Goal: Information Seeking & Learning: Check status

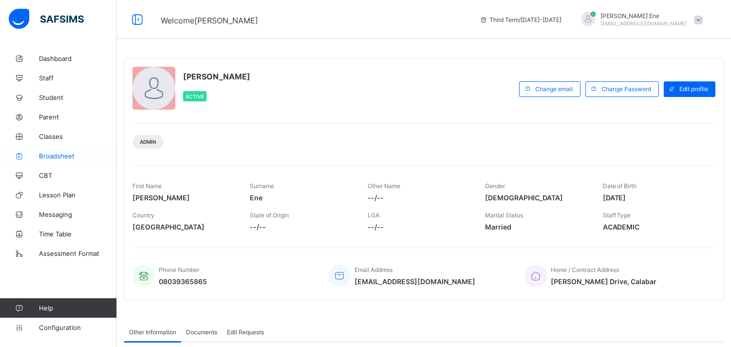
click at [74, 155] on span "Broadsheet" at bounding box center [78, 156] width 78 height 8
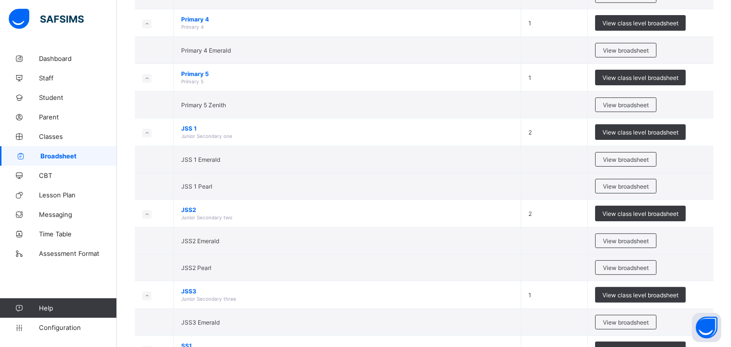
scroll to position [548, 0]
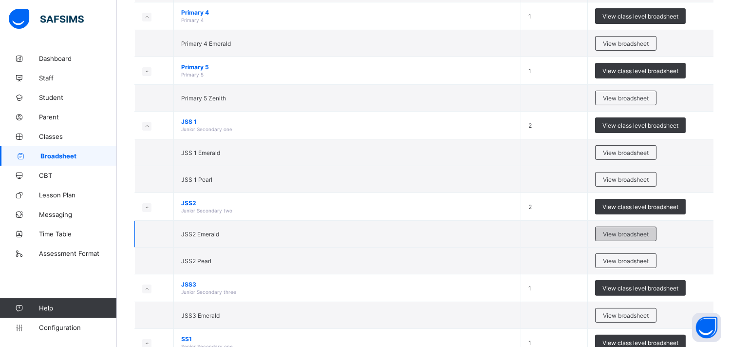
click at [619, 231] on span "View broadsheet" at bounding box center [626, 233] width 46 height 7
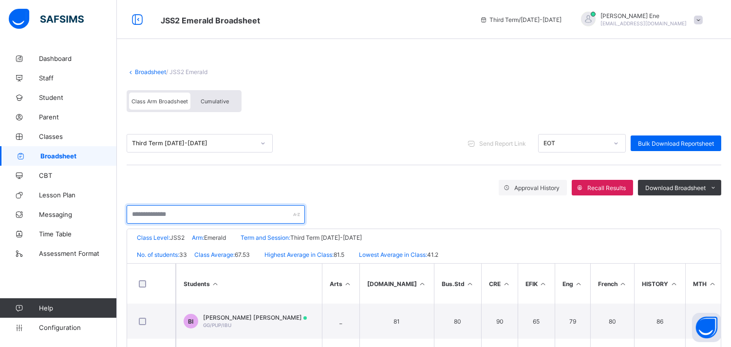
click at [173, 215] on input "text" at bounding box center [216, 214] width 178 height 19
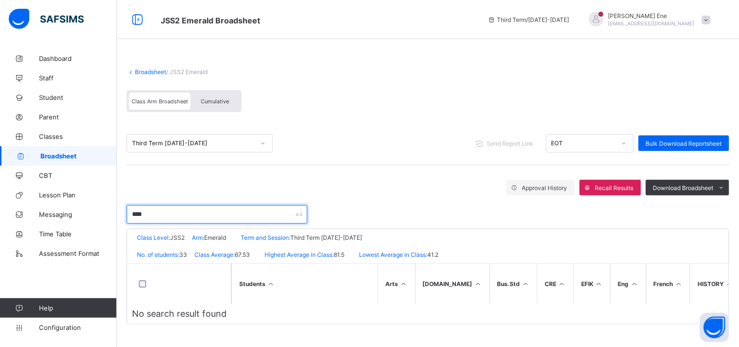
click at [236, 209] on input "****" at bounding box center [217, 214] width 181 height 19
type input "*"
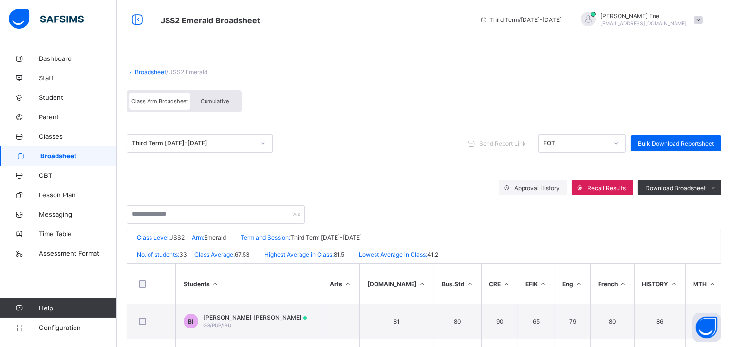
click at [57, 154] on span "Broadsheet" at bounding box center [78, 156] width 76 height 8
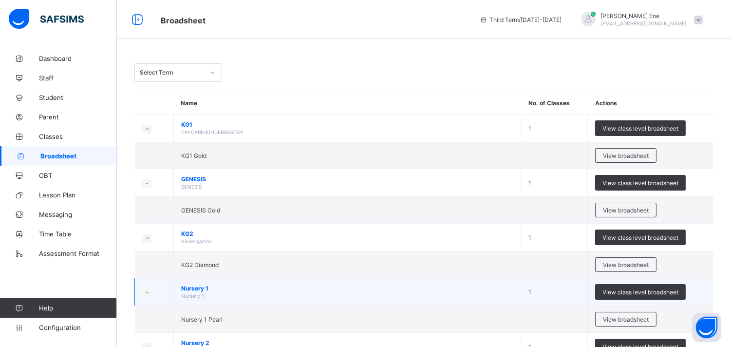
click at [536, 279] on td "1" at bounding box center [554, 292] width 67 height 28
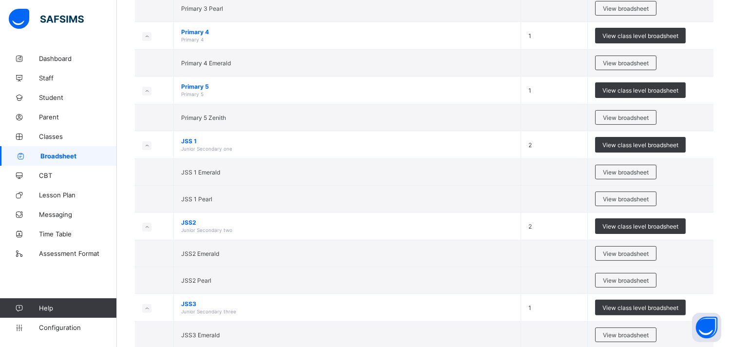
scroll to position [534, 0]
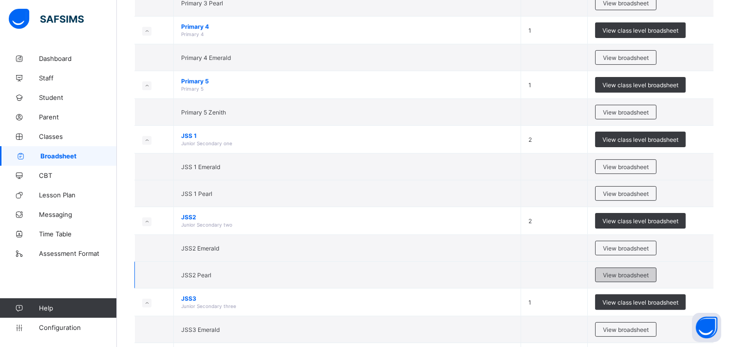
click at [634, 274] on span "View broadsheet" at bounding box center [626, 274] width 46 height 7
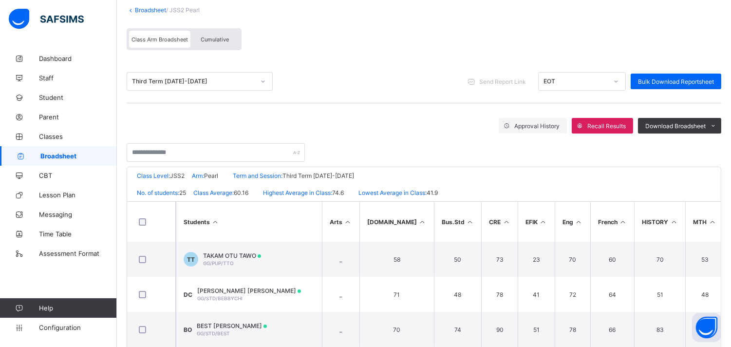
scroll to position [59, 0]
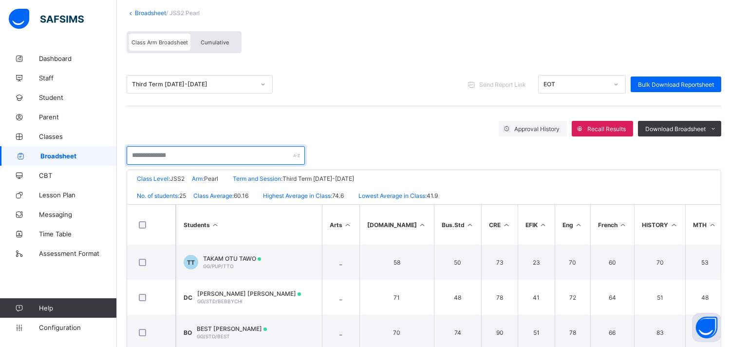
click at [265, 151] on input "text" at bounding box center [216, 155] width 178 height 19
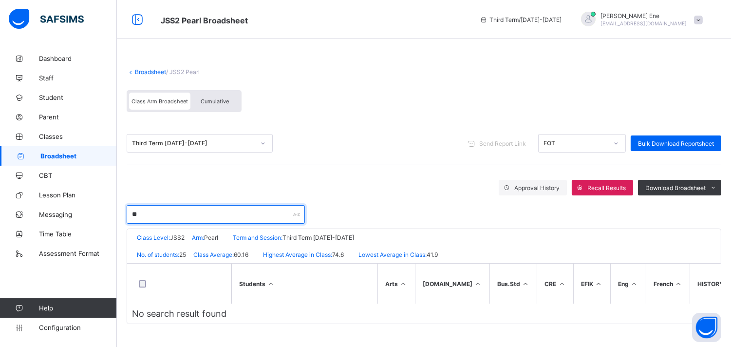
scroll to position [0, 0]
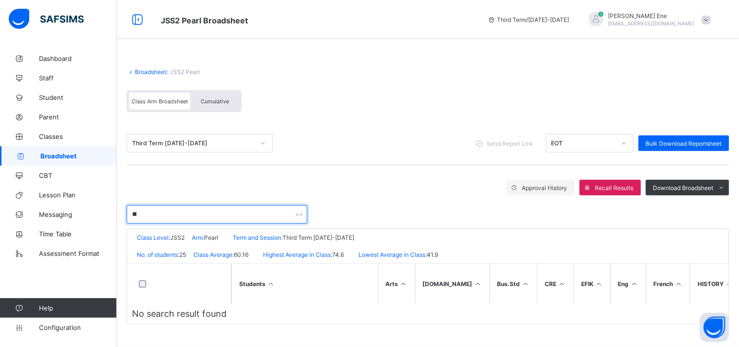
type input "*"
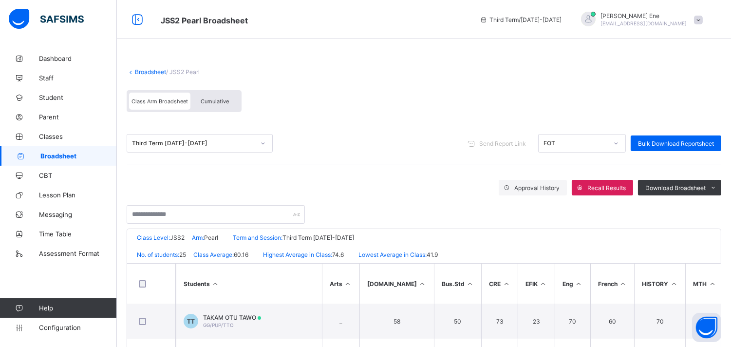
click at [66, 155] on span "Broadsheet" at bounding box center [78, 156] width 76 height 8
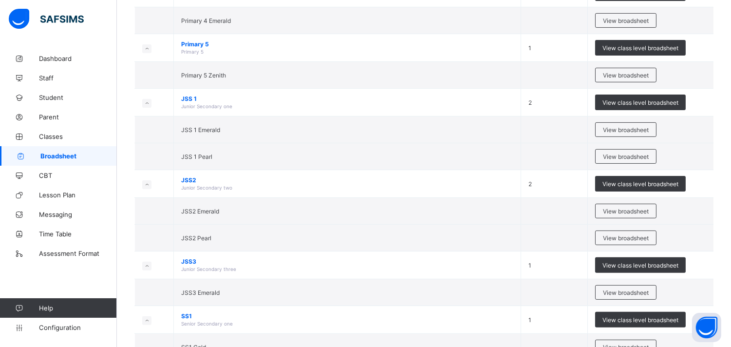
scroll to position [570, 0]
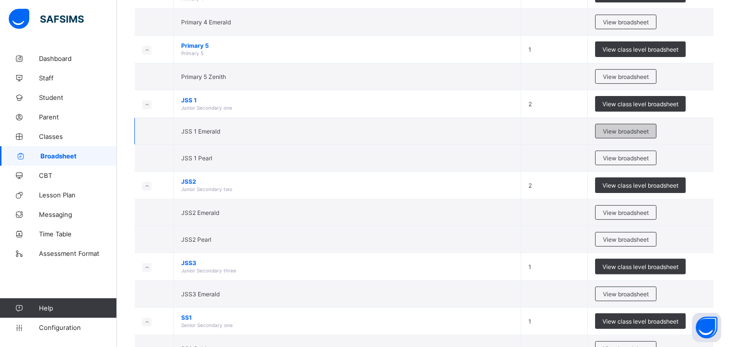
click at [619, 129] on span "View broadsheet" at bounding box center [626, 131] width 46 height 7
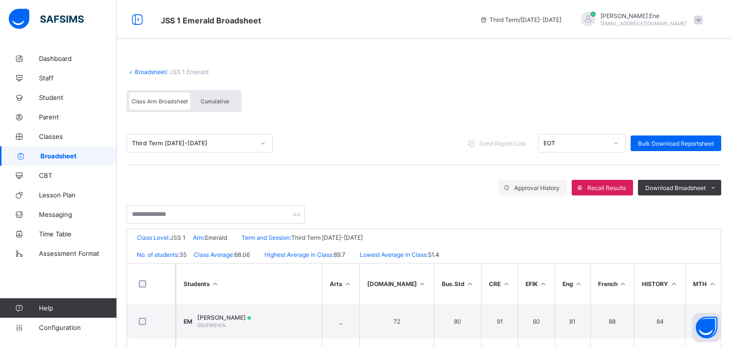
click at [625, 206] on div at bounding box center [424, 209] width 595 height 28
click at [226, 216] on input "text" at bounding box center [216, 214] width 178 height 19
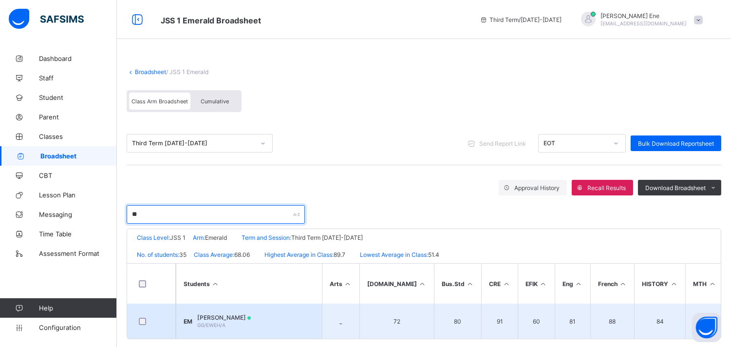
type input "**"
click at [250, 312] on td "EM EWEH ADEH MYRA GG/EWEH/A" at bounding box center [249, 320] width 146 height 35
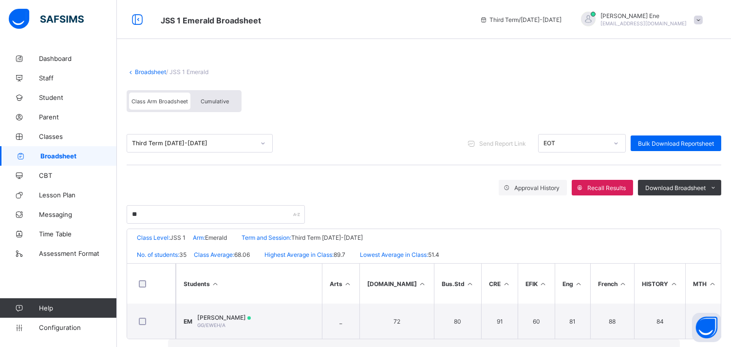
click at [85, 155] on span "Broadsheet" at bounding box center [78, 156] width 76 height 8
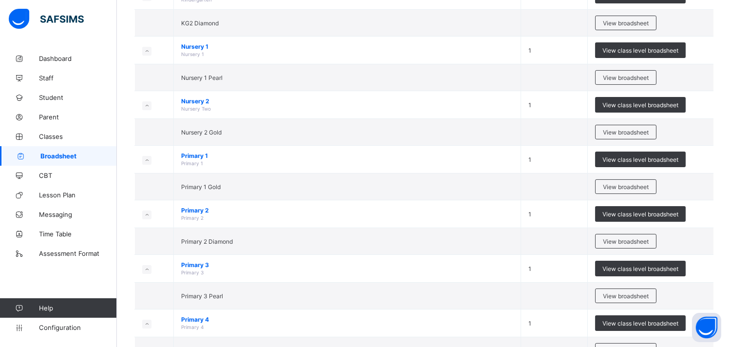
scroll to position [245, 0]
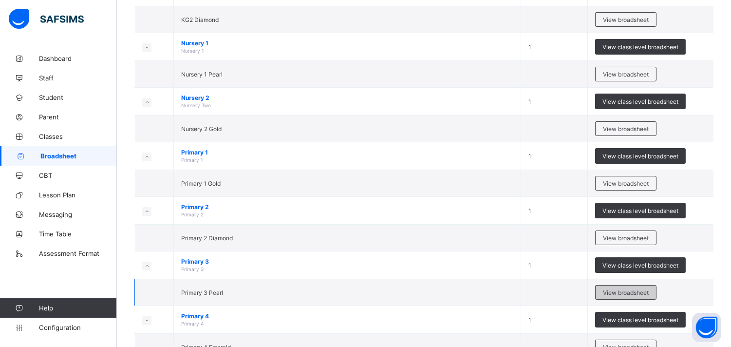
click at [646, 293] on span "View broadsheet" at bounding box center [626, 292] width 46 height 7
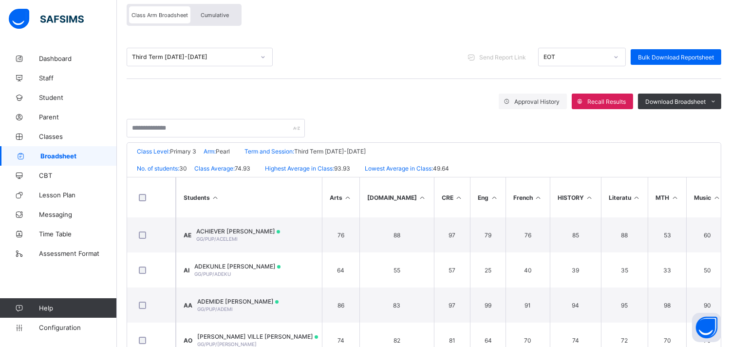
scroll to position [88, 0]
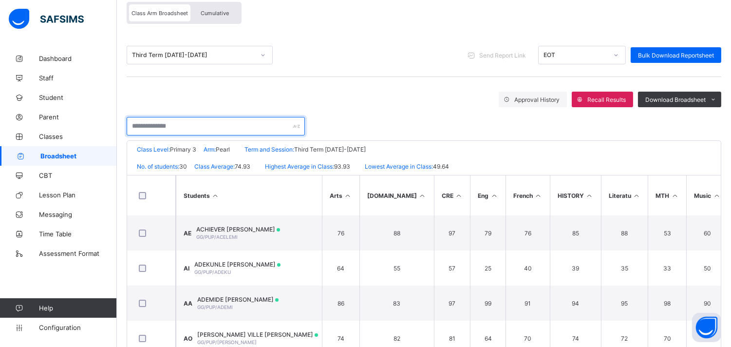
click at [258, 125] on input "text" at bounding box center [216, 126] width 178 height 19
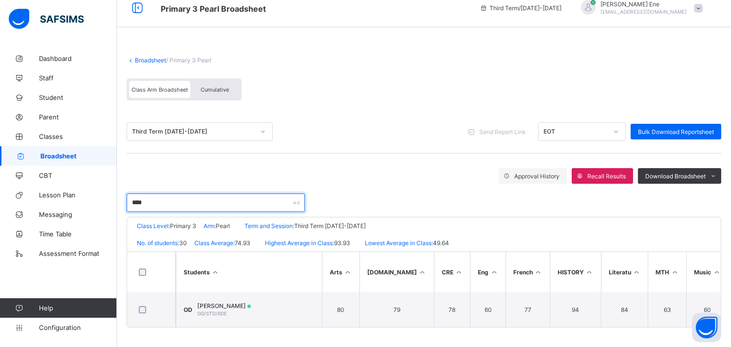
scroll to position [15, 0]
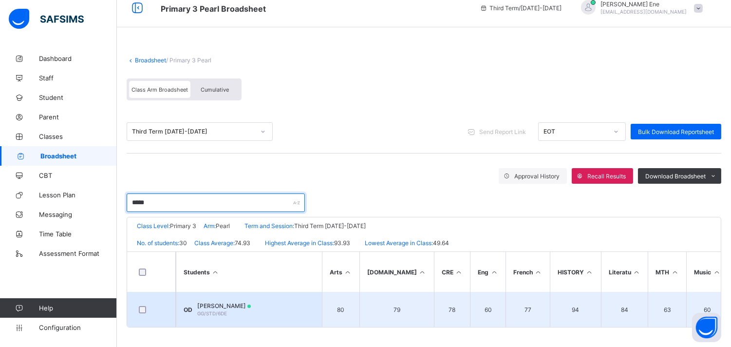
type input "*****"
click at [239, 305] on span "OLOR EWEH DONALD" at bounding box center [224, 305] width 54 height 7
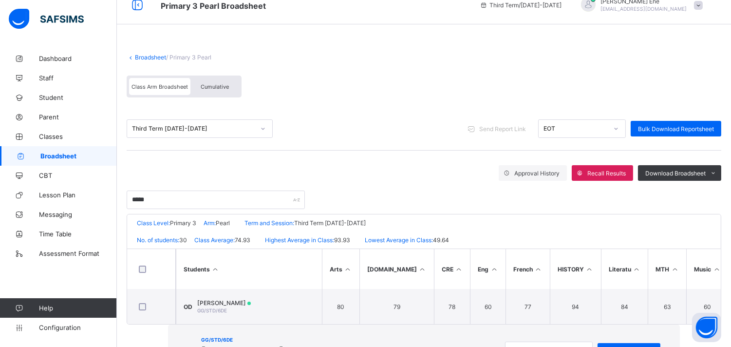
scroll to position [0, 0]
click at [605, 346] on span "View Reportsheet" at bounding box center [629, 350] width 48 height 7
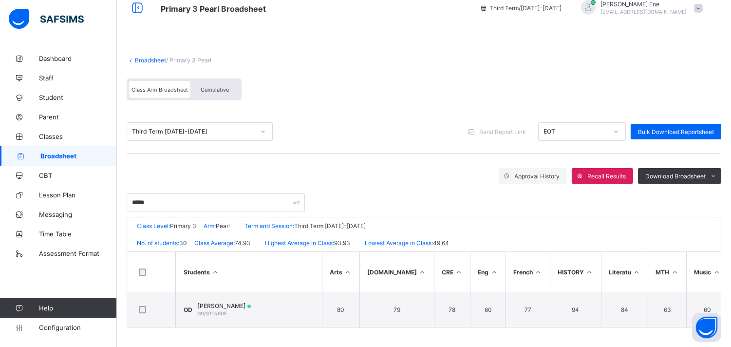
click at [171, 86] on span "Class Arm Broadsheet" at bounding box center [159, 89] width 56 height 7
click at [186, 128] on div "Third Term 2024-2025" at bounding box center [193, 131] width 123 height 7
click at [351, 56] on div "Broadsheet / Primary 3 Pearl" at bounding box center [424, 59] width 595 height 7
click at [56, 152] on span "Broadsheet" at bounding box center [78, 156] width 76 height 8
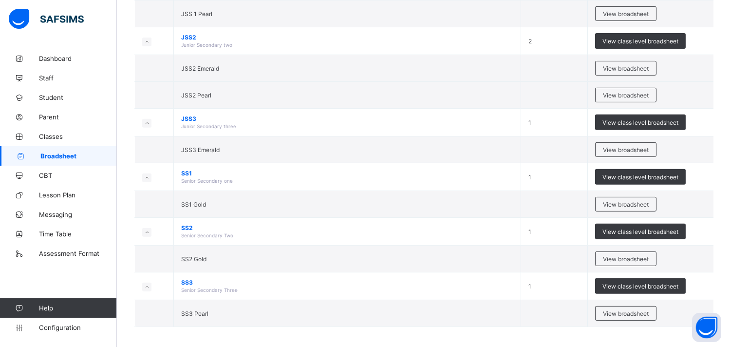
scroll to position [719, 0]
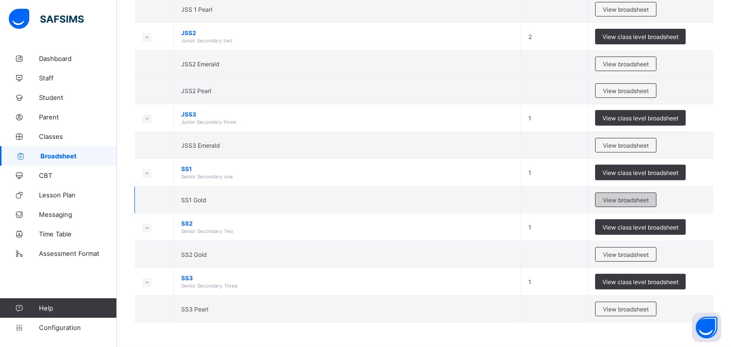
click at [620, 198] on span "View broadsheet" at bounding box center [626, 199] width 46 height 7
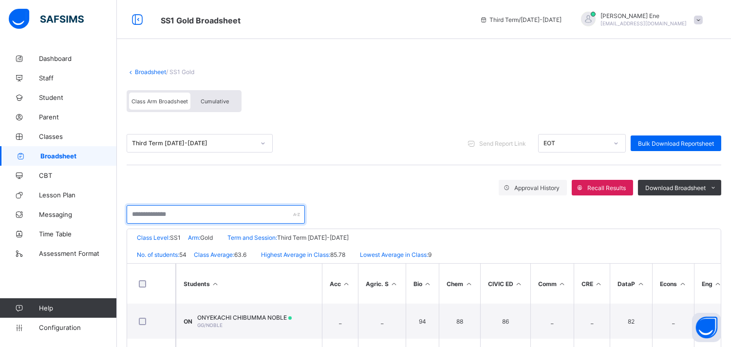
click at [188, 208] on input "text" at bounding box center [216, 214] width 178 height 19
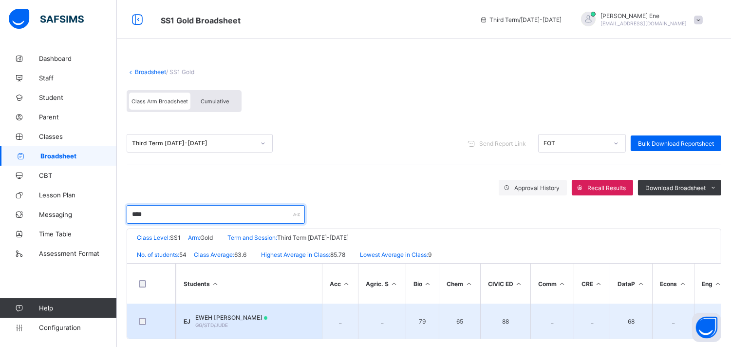
type input "****"
click at [222, 315] on span "EWEH AGBE JUDE" at bounding box center [231, 317] width 72 height 7
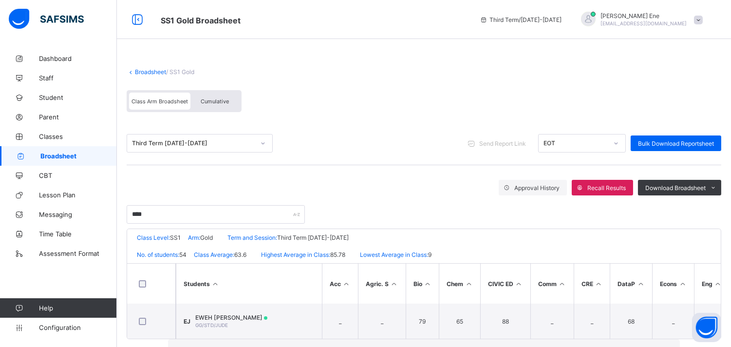
scroll to position [46, 0]
click at [80, 151] on link "Broadsheet" at bounding box center [58, 155] width 117 height 19
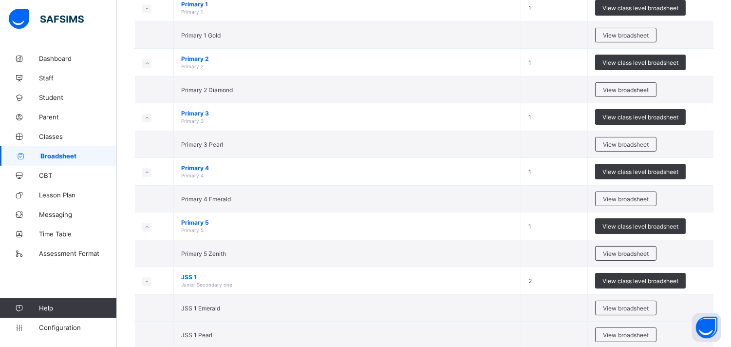
scroll to position [363, 0]
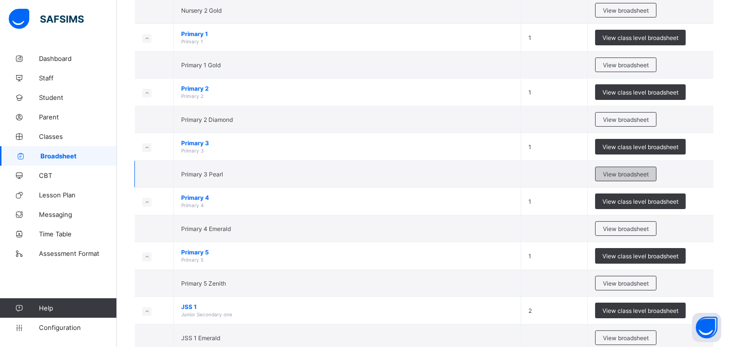
click at [618, 173] on span "View broadsheet" at bounding box center [626, 173] width 46 height 7
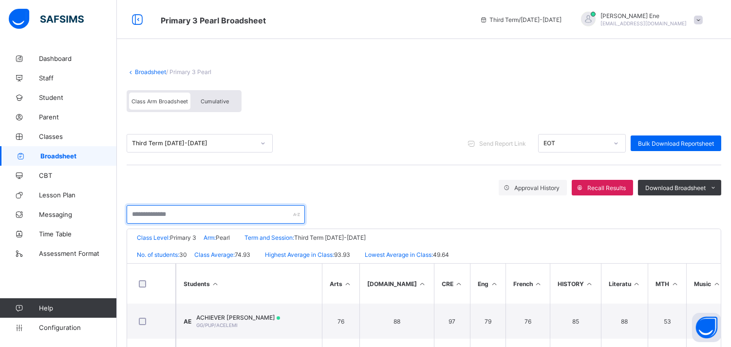
click at [193, 211] on input "text" at bounding box center [216, 214] width 178 height 19
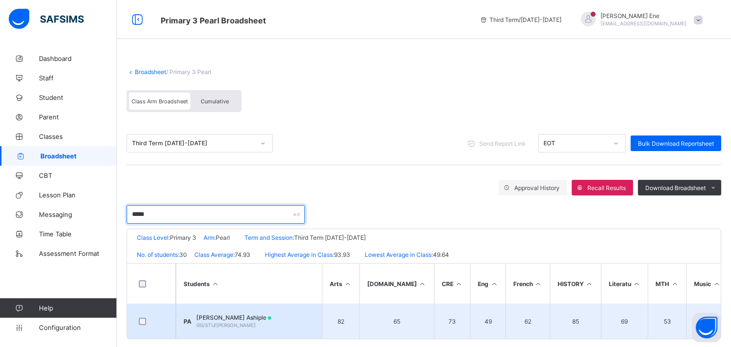
type input "*****"
click at [259, 314] on span "[PERSON_NAME] Ashiple" at bounding box center [233, 317] width 75 height 7
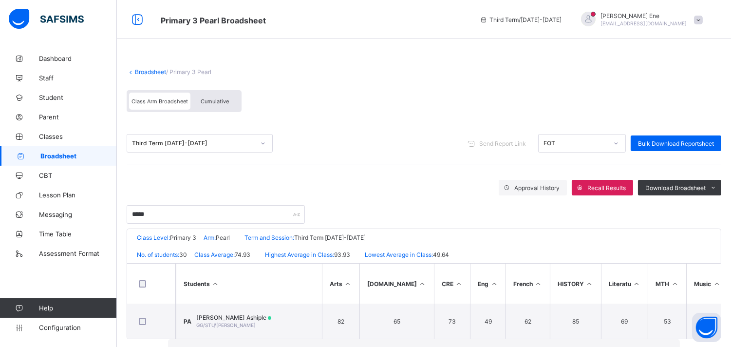
click at [64, 155] on span "Broadsheet" at bounding box center [78, 156] width 76 height 8
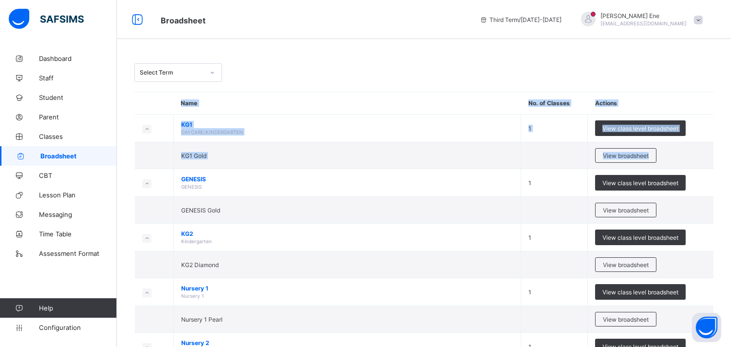
drag, startPoint x: 169, startPoint y: 181, endPoint x: 738, endPoint y: 83, distance: 577.3
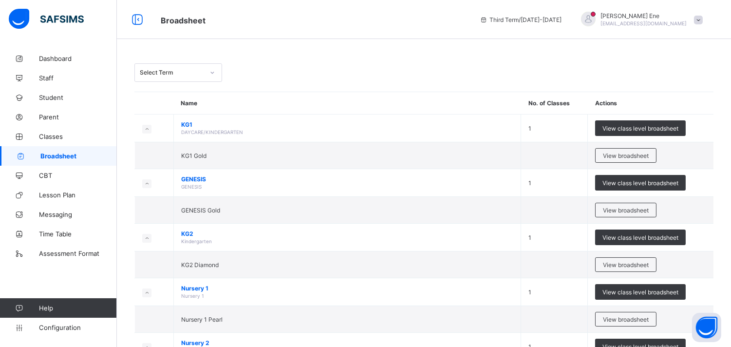
click at [712, 69] on div "Select Term" at bounding box center [423, 72] width 579 height 19
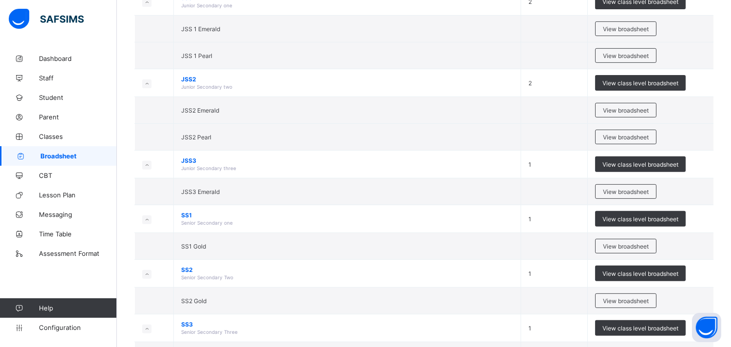
scroll to position [668, 0]
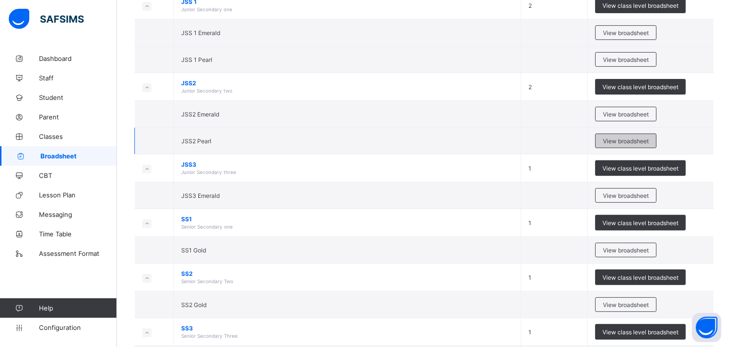
click at [615, 141] on span "View broadsheet" at bounding box center [626, 140] width 46 height 7
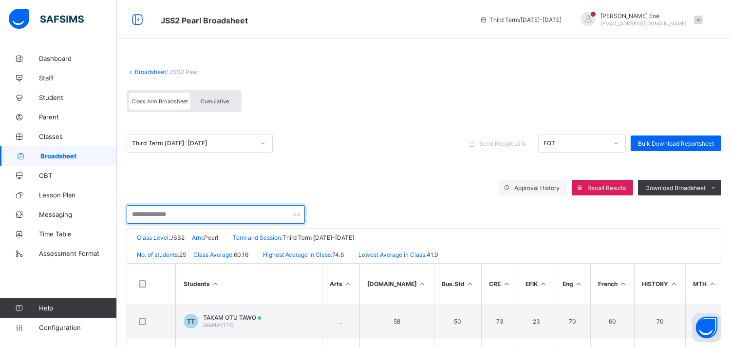
click at [158, 211] on input "text" at bounding box center [216, 214] width 178 height 19
type input "*"
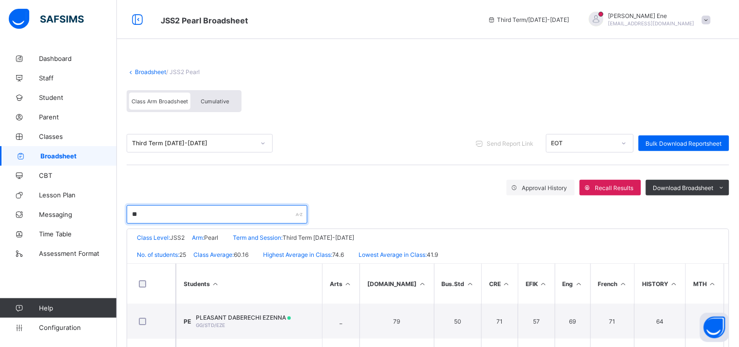
type input "*"
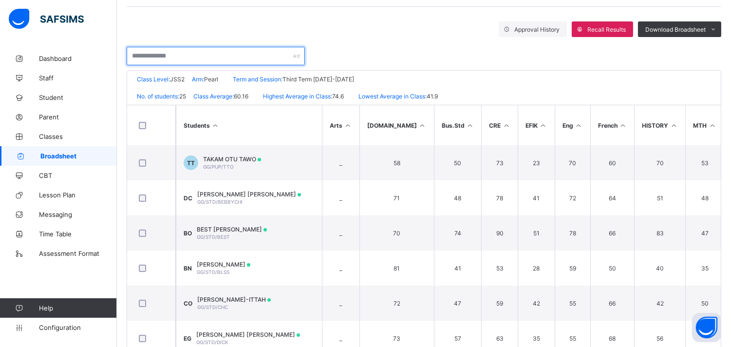
scroll to position [162, 0]
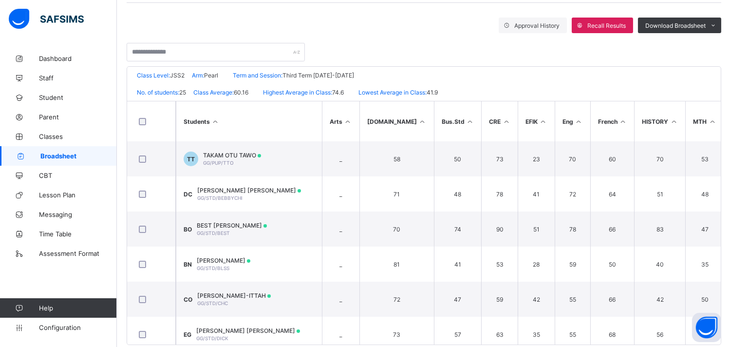
click at [85, 150] on link "Broadsheet" at bounding box center [58, 155] width 117 height 19
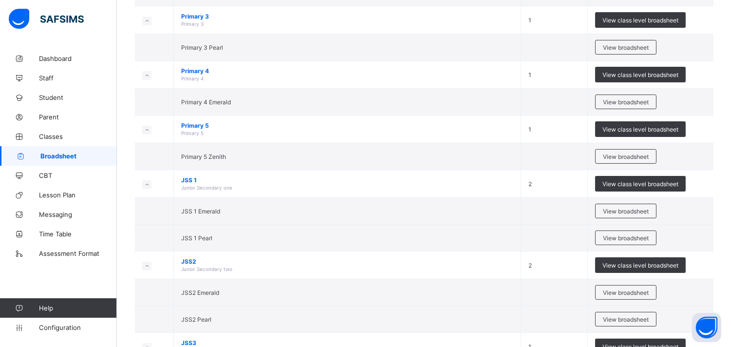
scroll to position [503, 0]
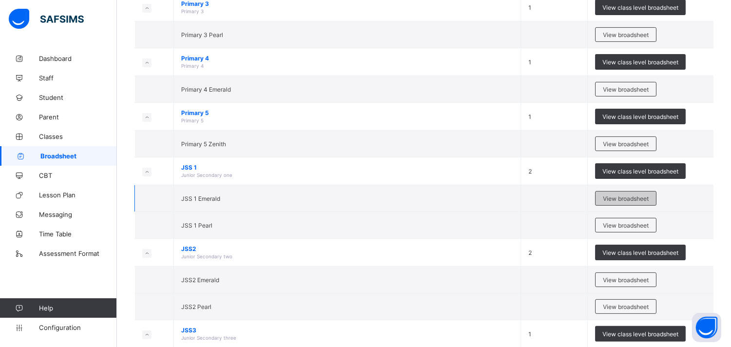
click at [620, 196] on span "View broadsheet" at bounding box center [626, 198] width 46 height 7
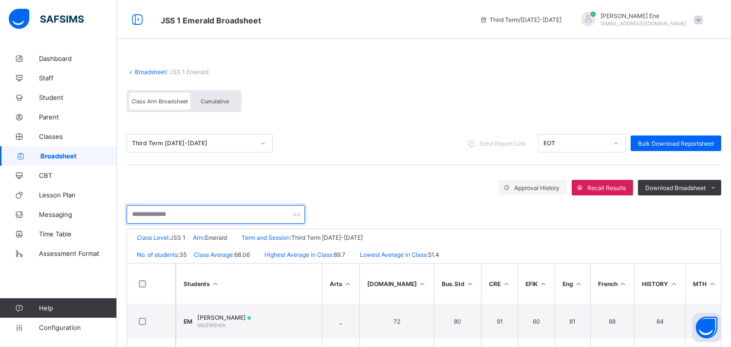
click at [200, 213] on input "text" at bounding box center [216, 214] width 178 height 19
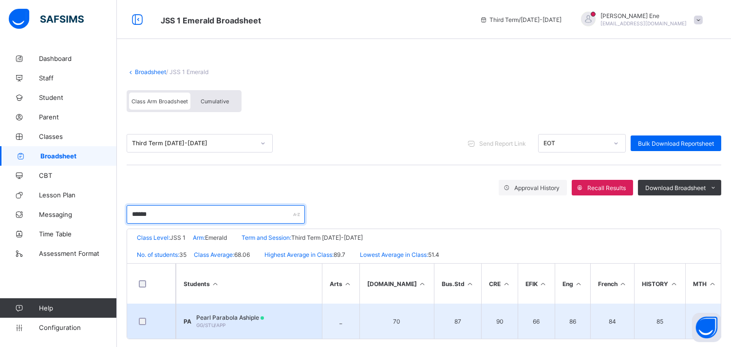
type input "******"
click at [249, 315] on span "Pearl Parabola Ashiple" at bounding box center [230, 317] width 68 height 7
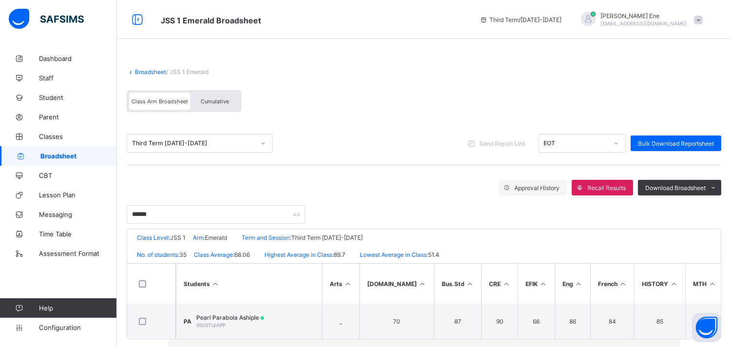
click at [60, 154] on span "Broadsheet" at bounding box center [78, 156] width 76 height 8
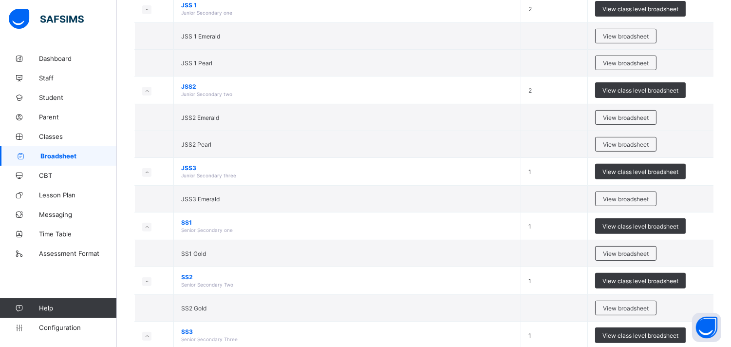
scroll to position [688, 0]
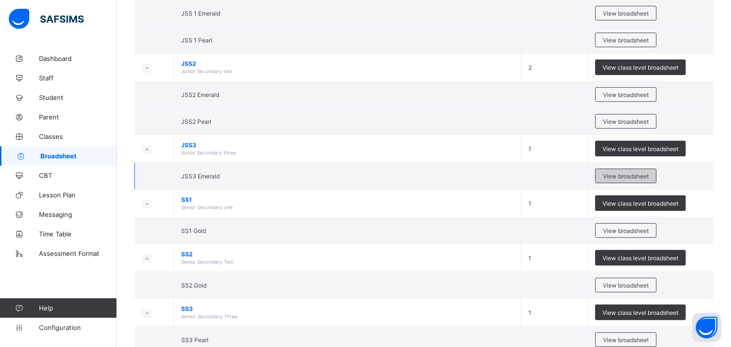
click at [614, 174] on span "View broadsheet" at bounding box center [626, 175] width 46 height 7
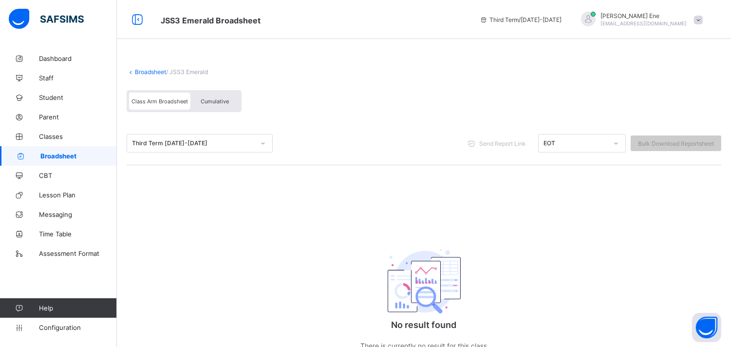
click at [614, 174] on div "Broadsheet / JSS3 Emerald Class Arm Broadsheet Cumulative Third Term 2024-2025 …" at bounding box center [424, 220] width 614 height 342
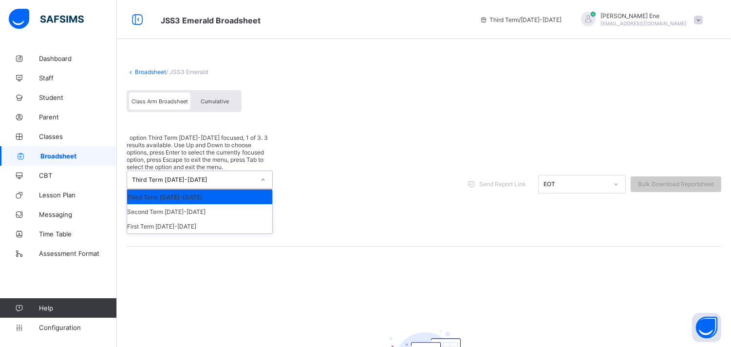
click at [227, 176] on div "Third Term 2024-2025" at bounding box center [193, 179] width 123 height 7
click at [200, 204] on div "Second Term 2024-2025" at bounding box center [199, 211] width 145 height 15
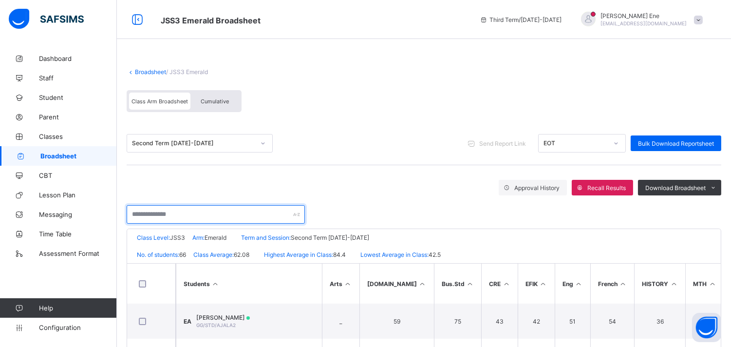
click at [191, 212] on input "text" at bounding box center [216, 214] width 178 height 19
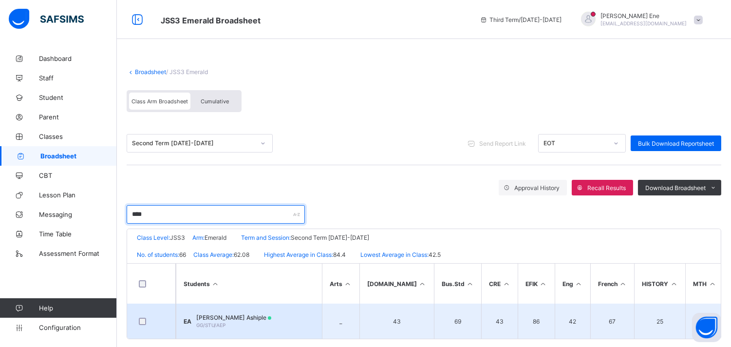
type input "****"
click at [250, 317] on span "Emmanuella Parabola Ashiple" at bounding box center [233, 317] width 75 height 7
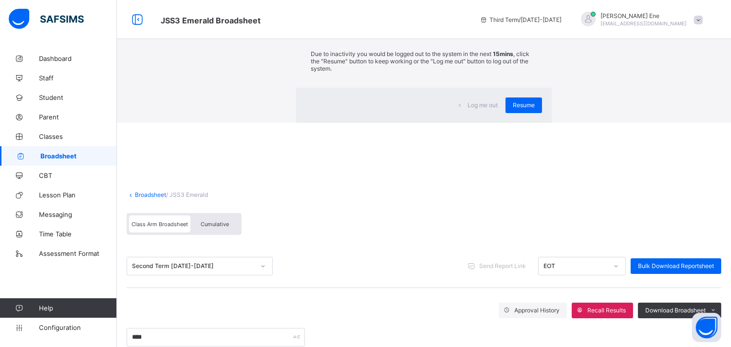
scroll to position [203, 0]
click at [506, 113] on div "Resume" at bounding box center [524, 105] width 37 height 16
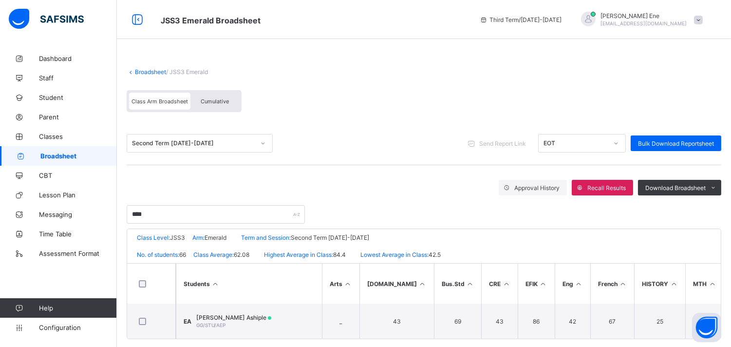
click at [75, 152] on span "Broadsheet" at bounding box center [78, 156] width 76 height 8
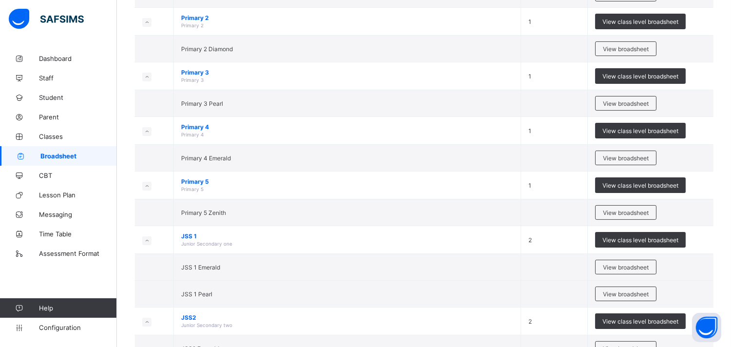
scroll to position [448, 0]
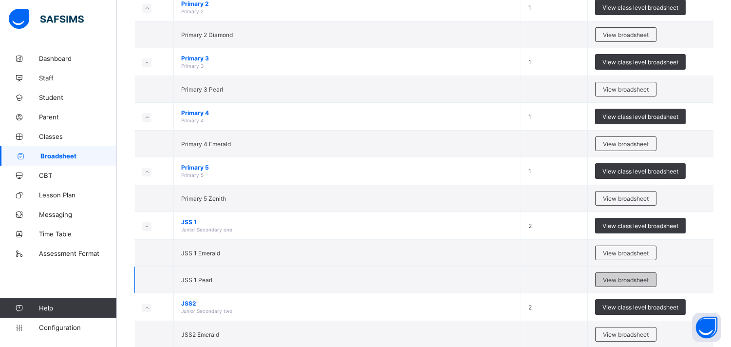
click at [609, 278] on span "View broadsheet" at bounding box center [626, 279] width 46 height 7
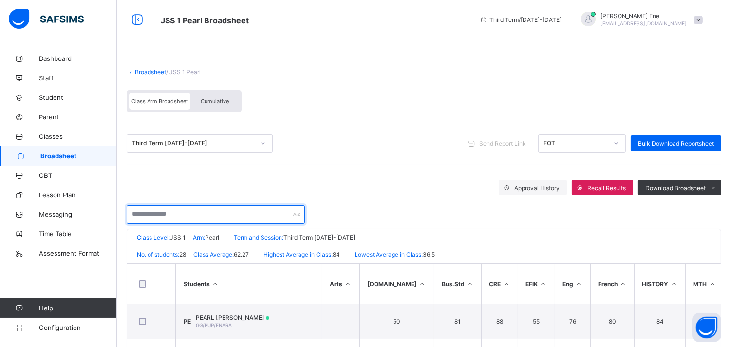
click at [172, 216] on input "text" at bounding box center [216, 214] width 178 height 19
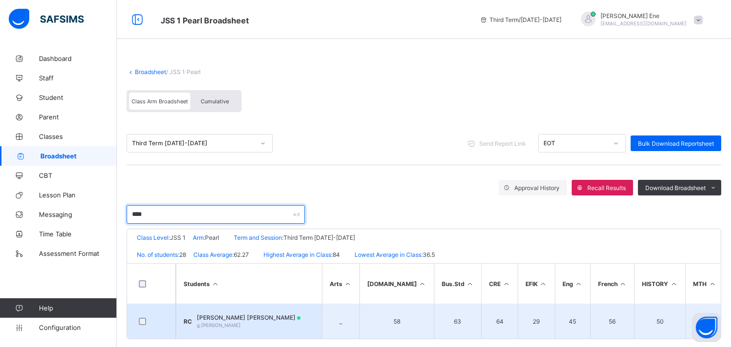
type input "****"
click at [235, 314] on span "Rosemary Osuchukwu Chima" at bounding box center [249, 317] width 104 height 7
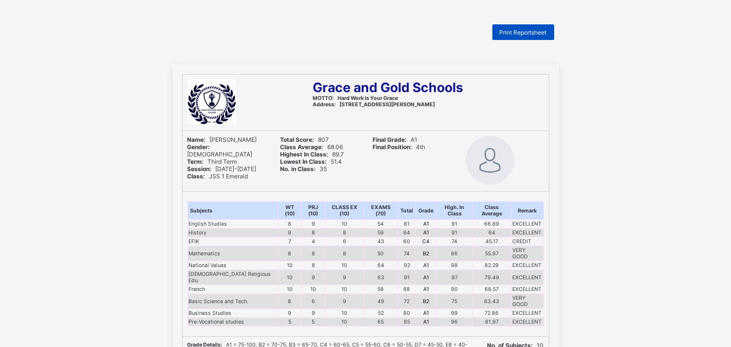
click at [537, 31] on span "Print Reportsheet" at bounding box center [523, 32] width 47 height 7
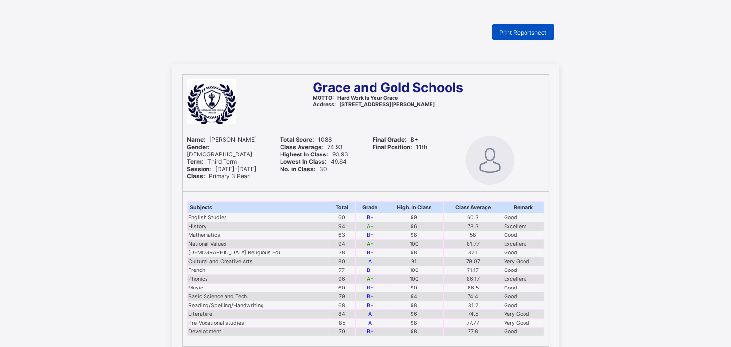
click at [520, 33] on span "Print Reportsheet" at bounding box center [523, 32] width 47 height 7
click at [536, 31] on span "Print Reportsheet" at bounding box center [523, 32] width 47 height 7
click at [518, 33] on span "Print Reportsheet" at bounding box center [523, 32] width 47 height 7
click at [534, 31] on span "Print Reportsheet" at bounding box center [523, 32] width 47 height 7
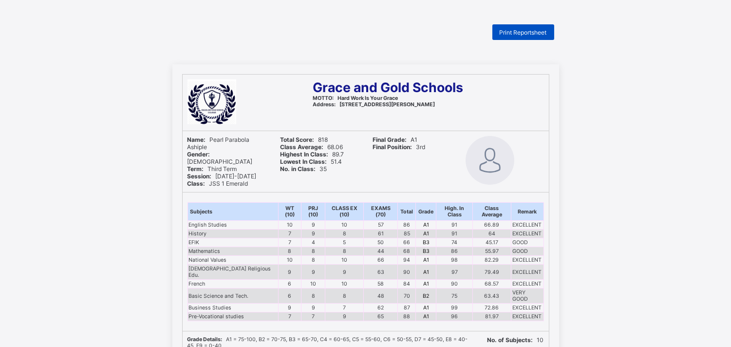
click at [531, 32] on span "Print Reportsheet" at bounding box center [523, 32] width 47 height 7
click at [512, 29] on span "Print Reportsheet" at bounding box center [523, 32] width 47 height 7
